Goal: Task Accomplishment & Management: Manage account settings

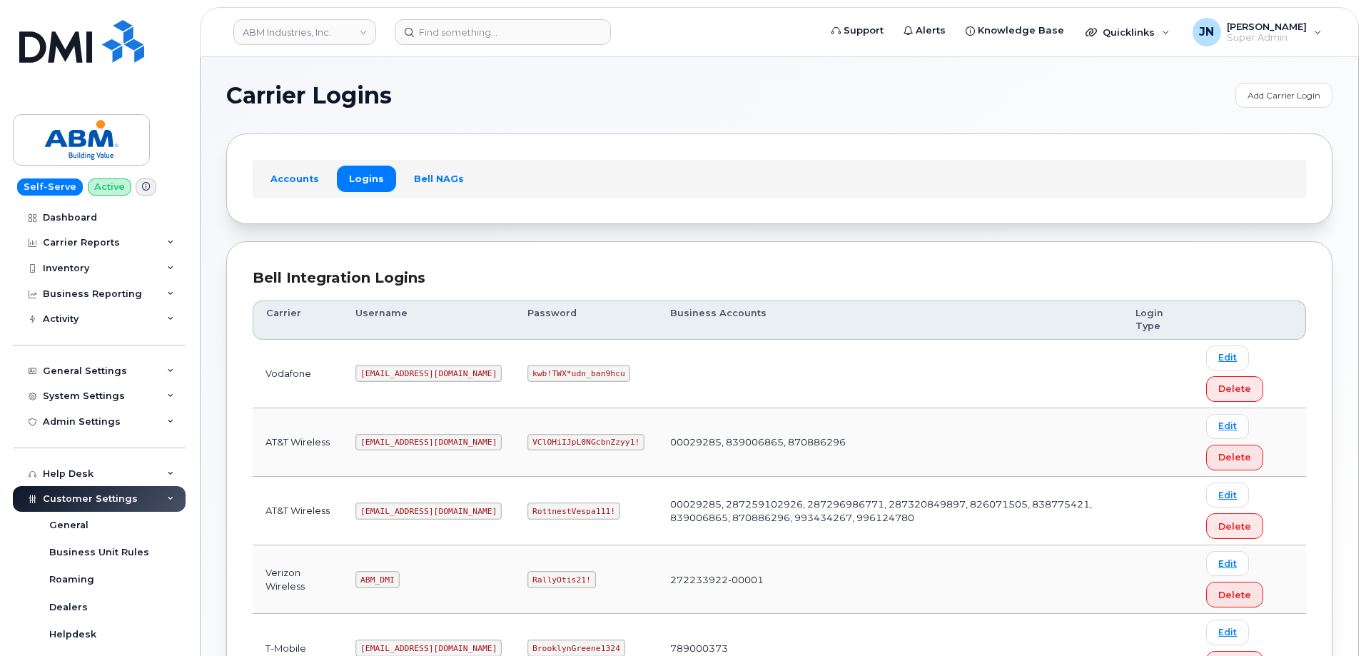
scroll to position [218, 0]
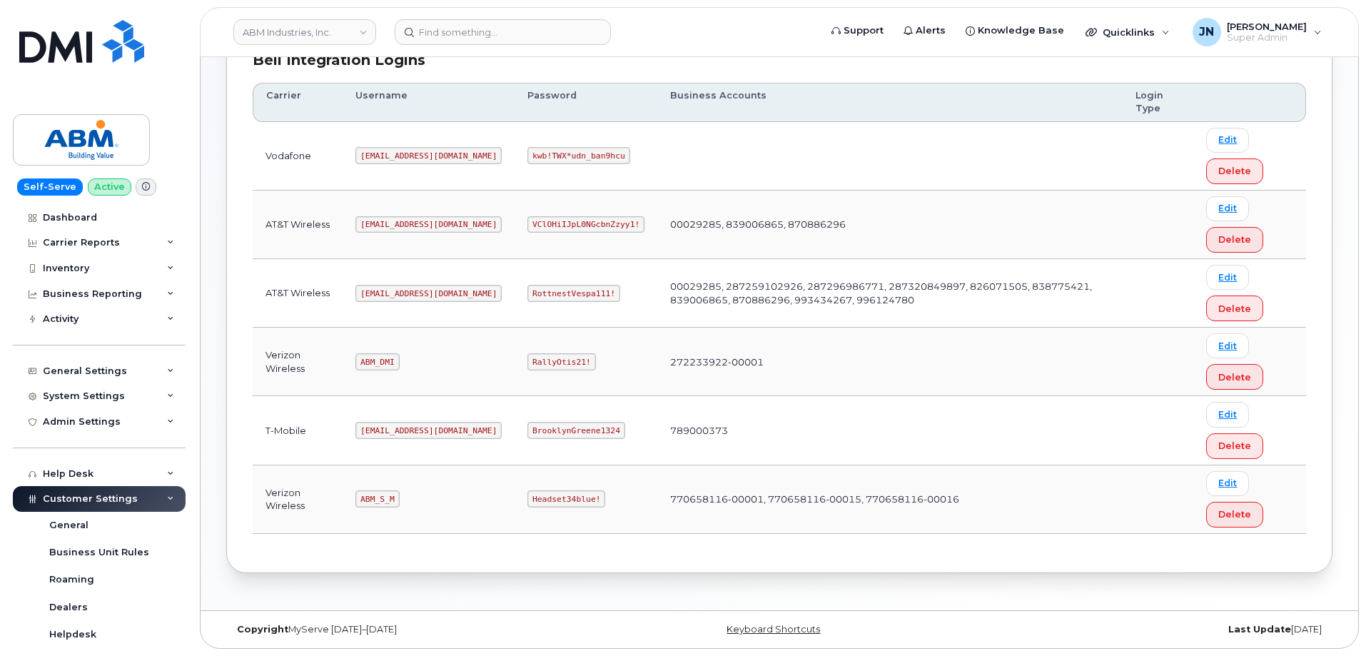
click at [390, 502] on code "ABM_S_M" at bounding box center [377, 498] width 44 height 17
copy code "ABM_S_M"
click at [527, 495] on code "Headset34blue!" at bounding box center [566, 498] width 78 height 17
click at [527, 496] on code "Headset34blue!" at bounding box center [566, 498] width 78 height 17
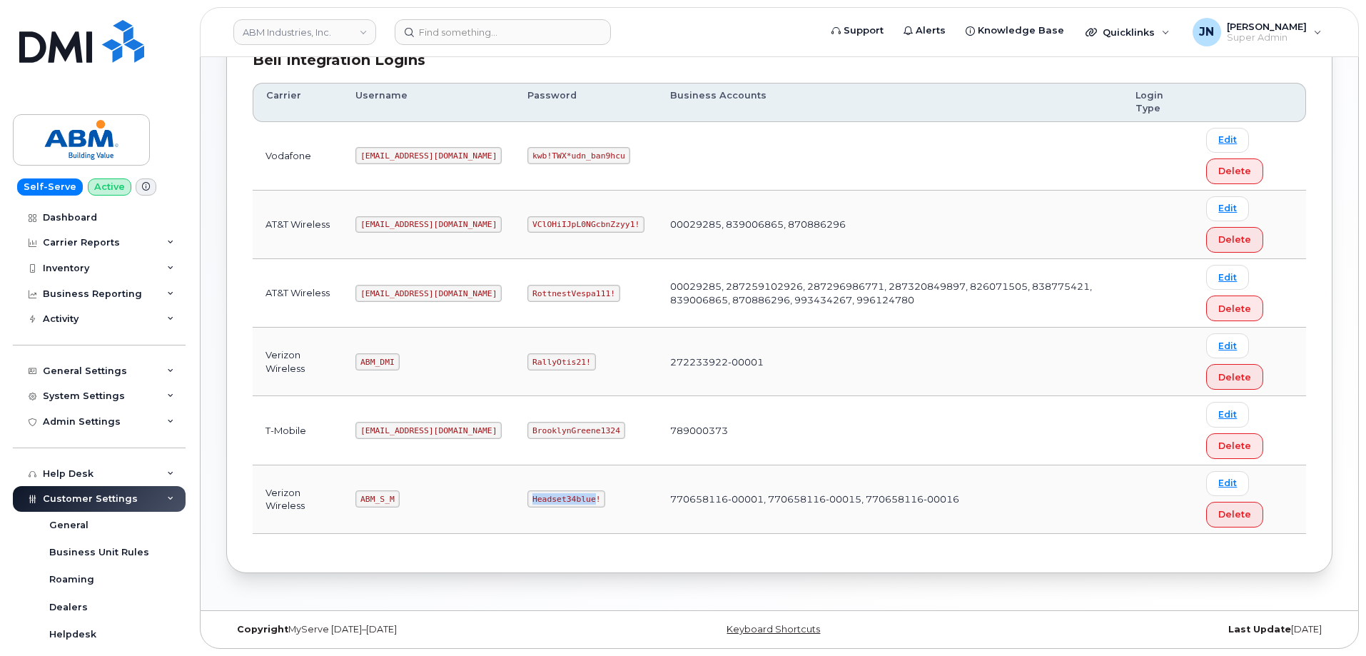
click at [527, 497] on code "Headset34blue!" at bounding box center [566, 498] width 78 height 17
click at [527, 498] on code "Headset34blue!" at bounding box center [566, 498] width 78 height 17
copy code "Headset34blue!"
click at [374, 495] on code "ABM_S_M" at bounding box center [377, 498] width 44 height 17
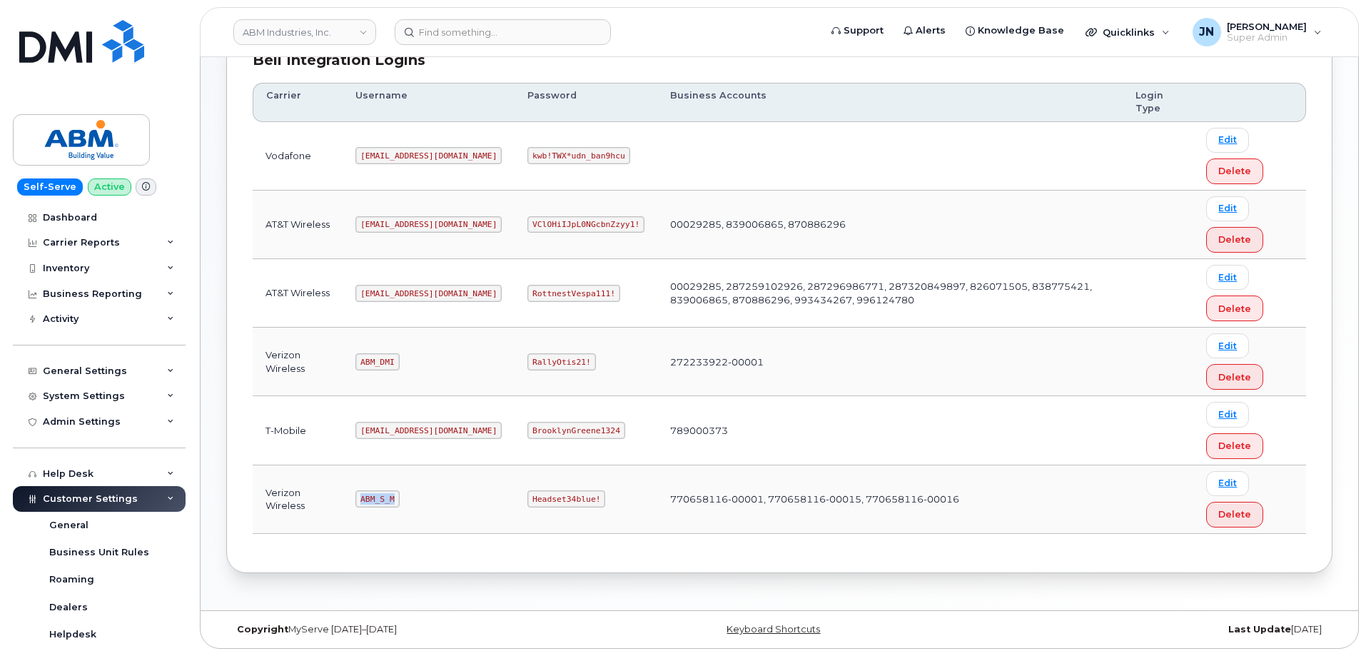
click at [374, 495] on code "ABM_S_M" at bounding box center [377, 498] width 44 height 17
copy code "ABM_S_M"
click at [527, 492] on code "Headset34blue!" at bounding box center [566, 498] width 78 height 17
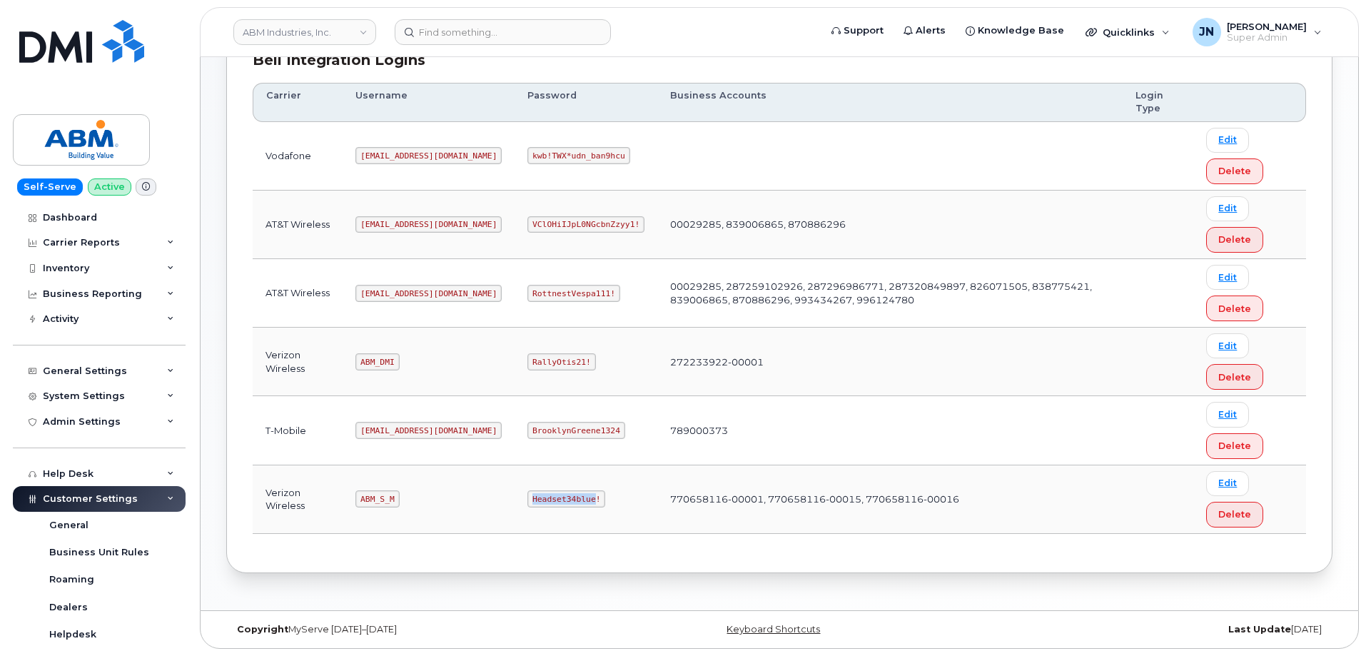
click at [527, 492] on code "Headset34blue!" at bounding box center [566, 498] width 78 height 17
click at [527, 493] on code "Headset34blue!" at bounding box center [566, 498] width 78 height 17
click at [527, 496] on code "Headset34blue!" at bounding box center [566, 498] width 78 height 17
